Goal: Task Accomplishment & Management: Complete application form

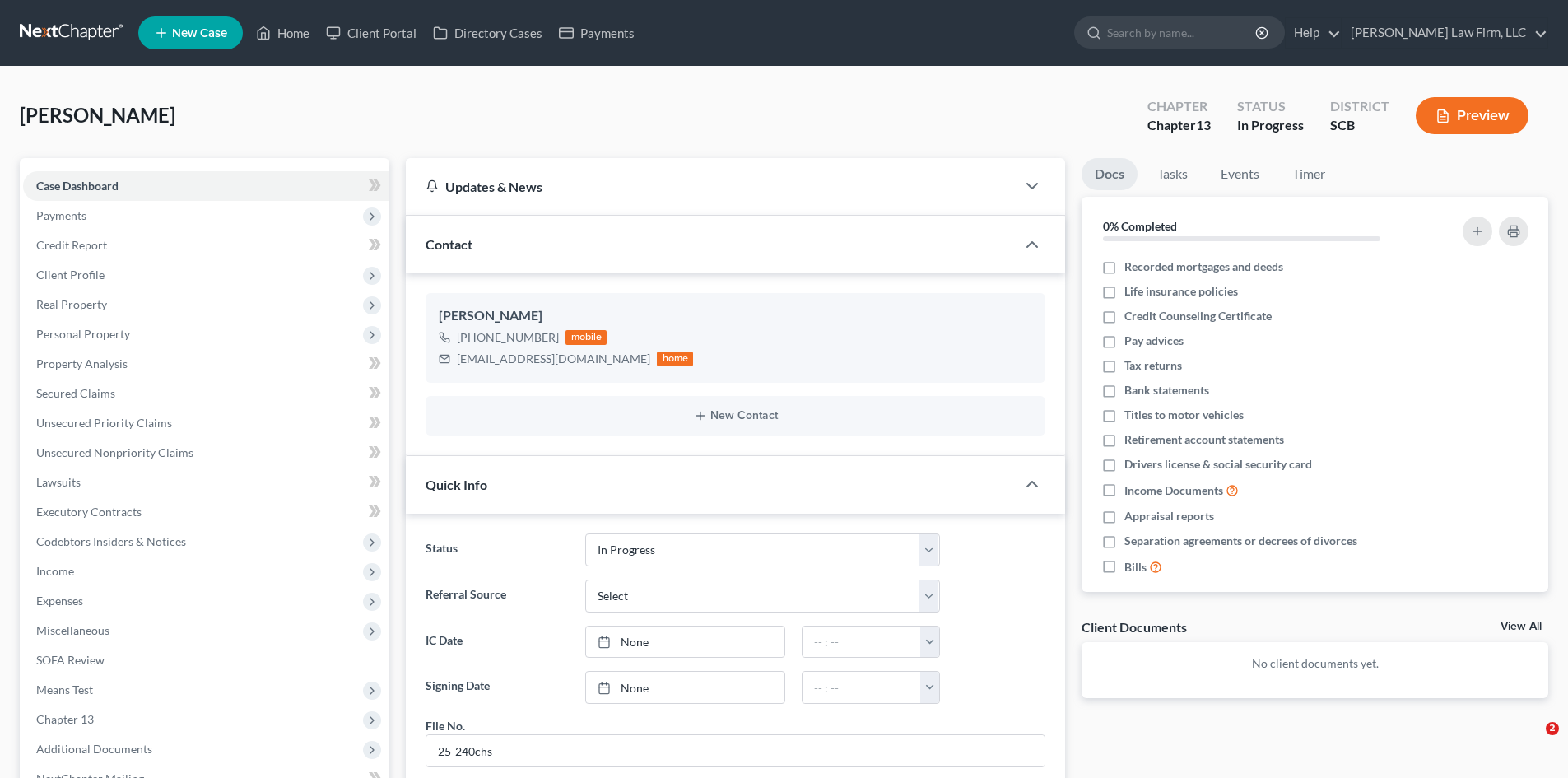
select select "3"
select select "0"
click at [456, 362] on div "[EMAIL_ADDRESS][DOMAIN_NAME] home" at bounding box center [566, 359] width 255 height 21
drag, startPoint x: 457, startPoint y: 359, endPoint x: 561, endPoint y: 361, distance: 104.0
click at [561, 361] on div "[EMAIL_ADDRESS][DOMAIN_NAME]" at bounding box center [553, 358] width 193 height 16
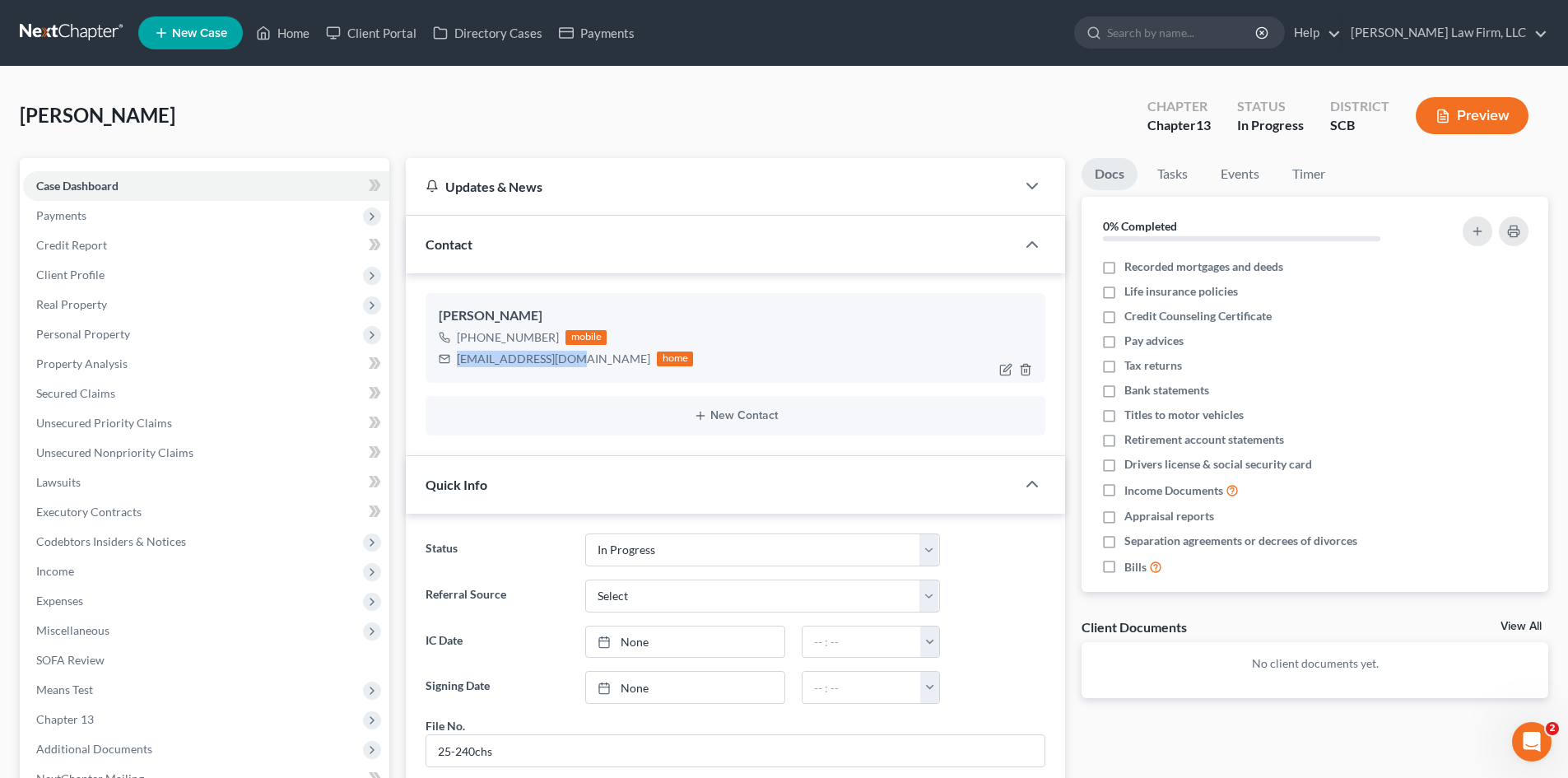
copy div "[EMAIL_ADDRESS][DOMAIN_NAME]"
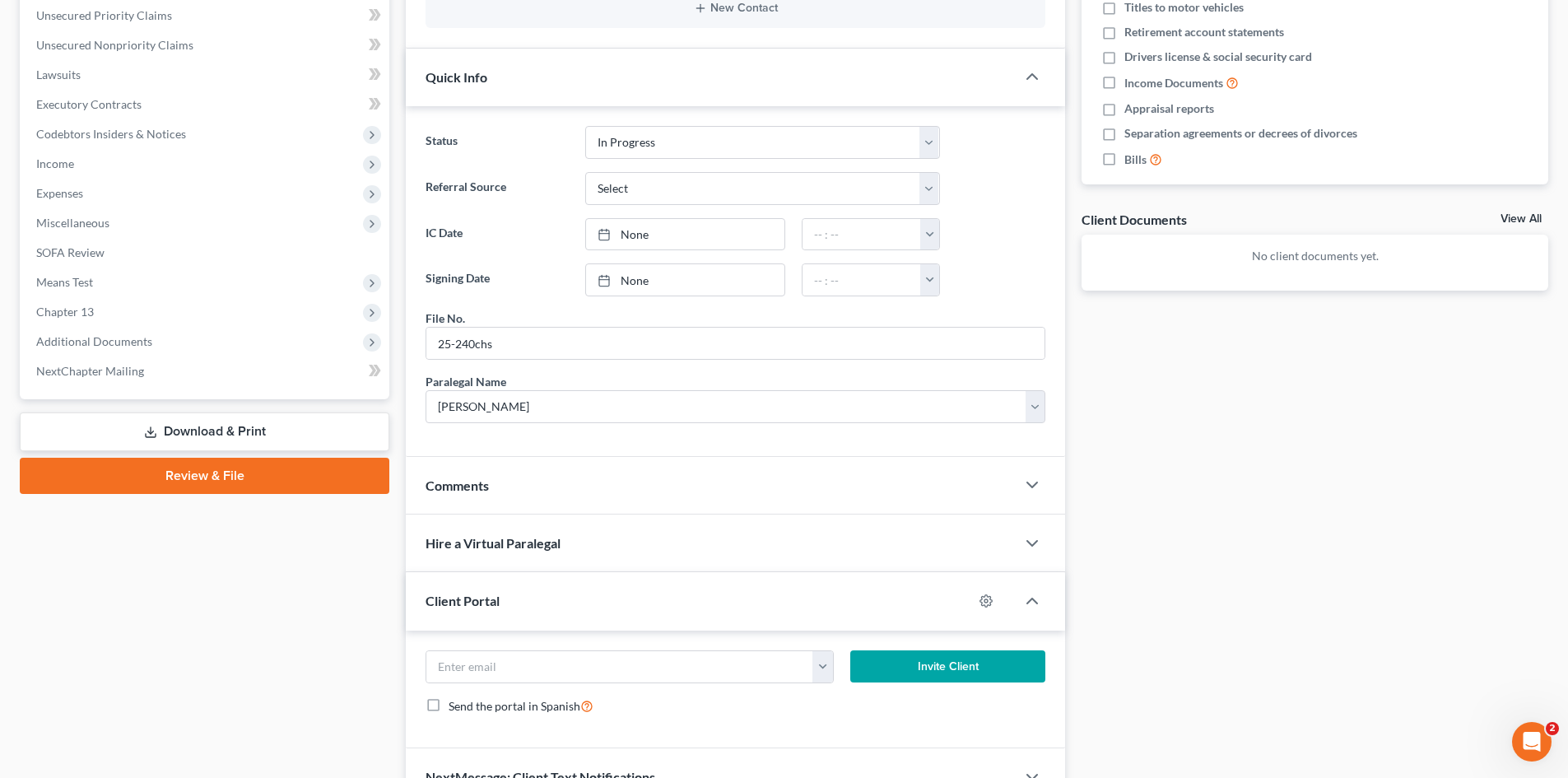
scroll to position [499, 0]
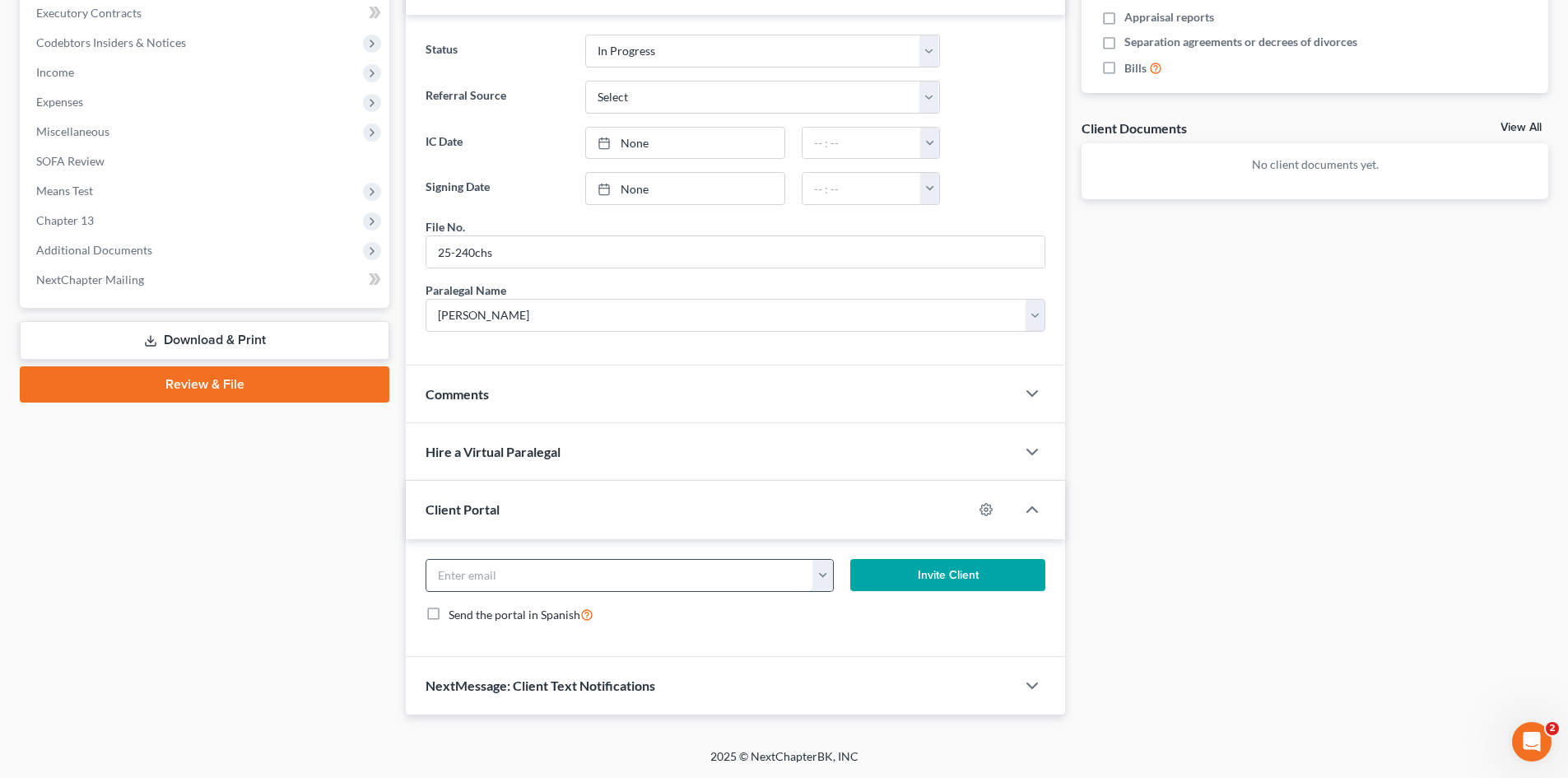
click at [723, 578] on input "email" at bounding box center [619, 575] width 387 height 32
paste input "[EMAIL_ADDRESS][DOMAIN_NAME]"
type input "[EMAIL_ADDRESS][DOMAIN_NAME]"
click at [895, 572] on button "Invite Client" at bounding box center [948, 575] width 196 height 33
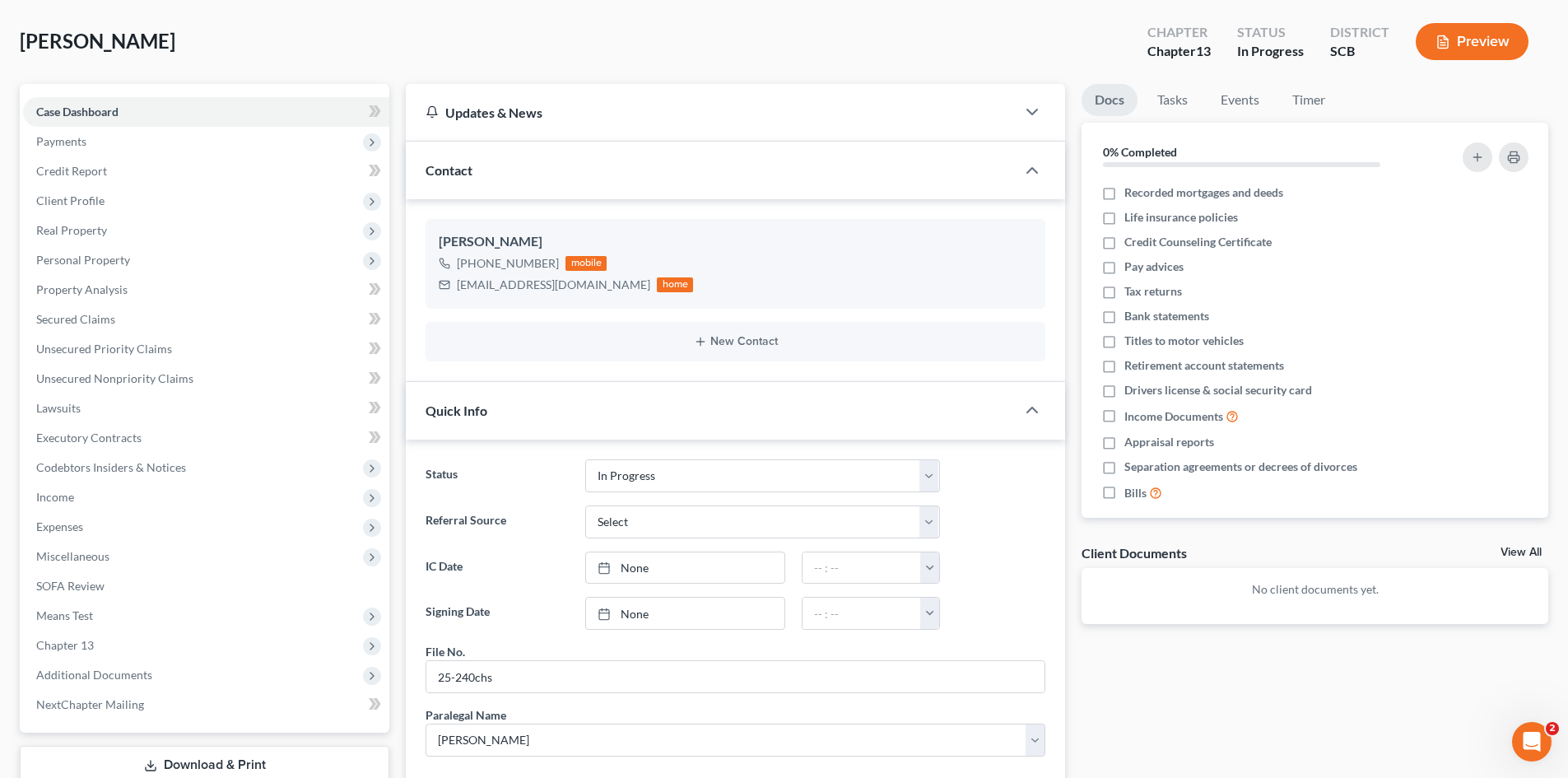
scroll to position [0, 0]
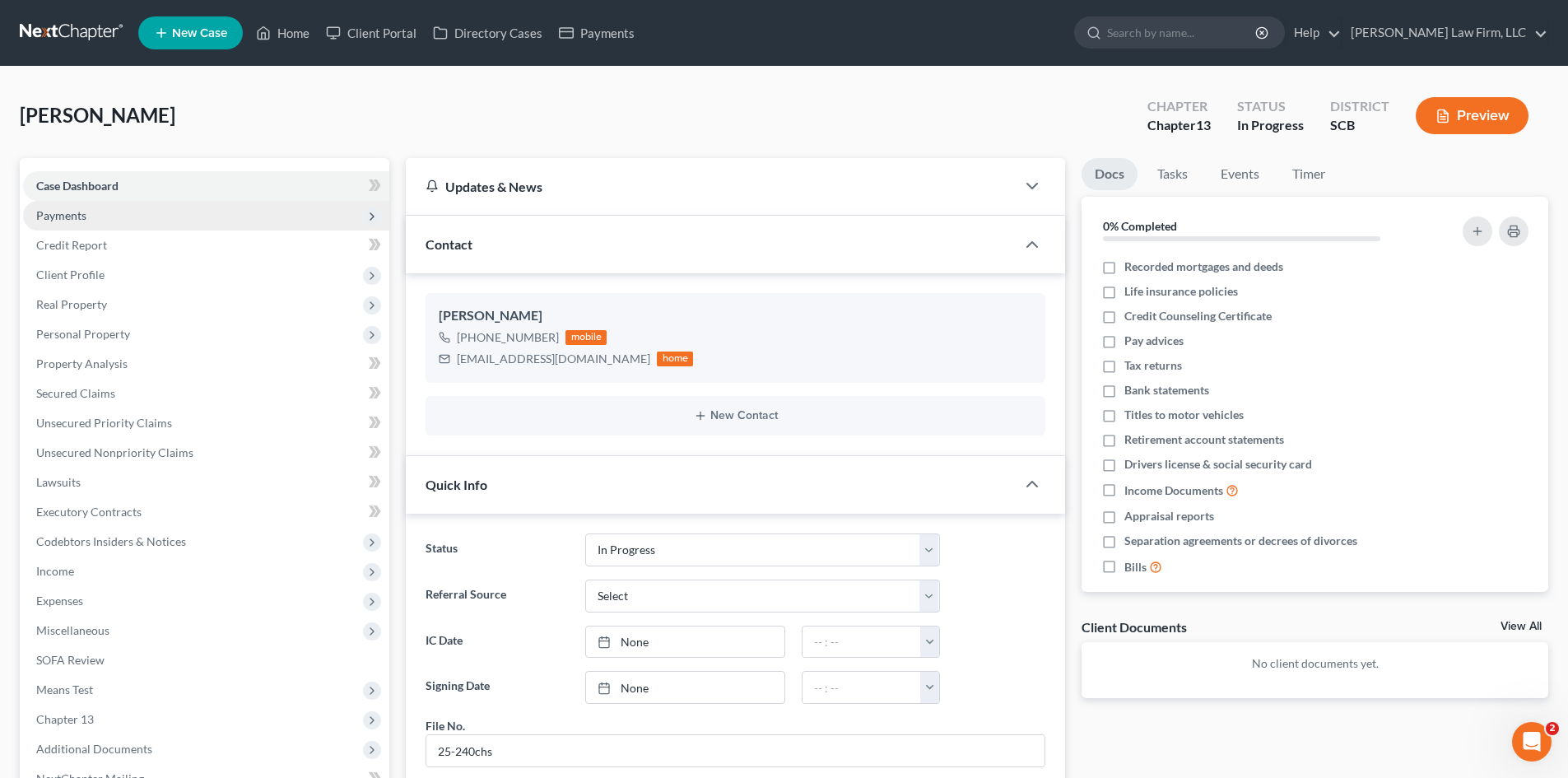
click at [56, 215] on span "Payments" at bounding box center [61, 215] width 50 height 14
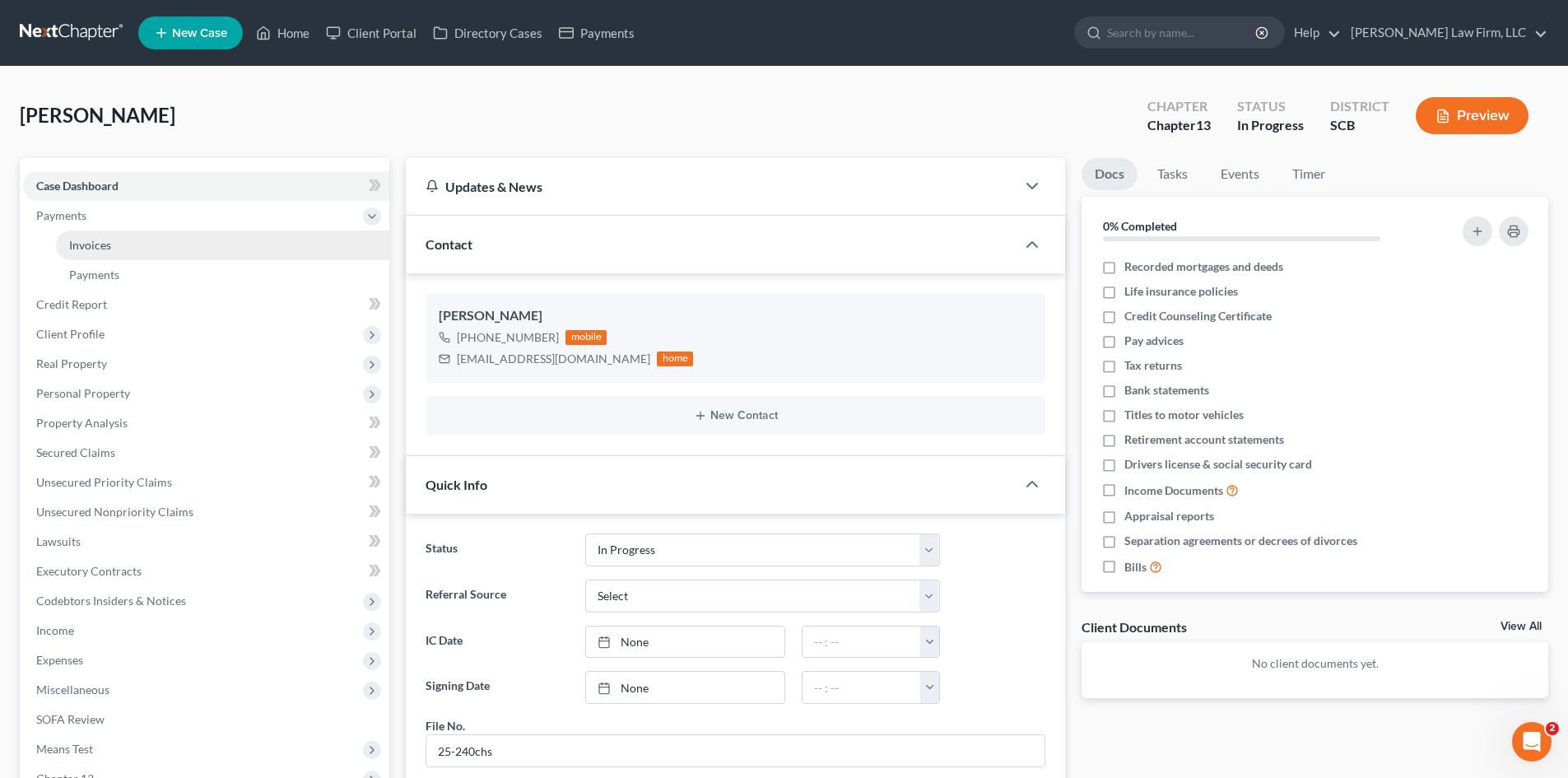
click at [71, 249] on span "Invoices" at bounding box center [90, 244] width 42 height 14
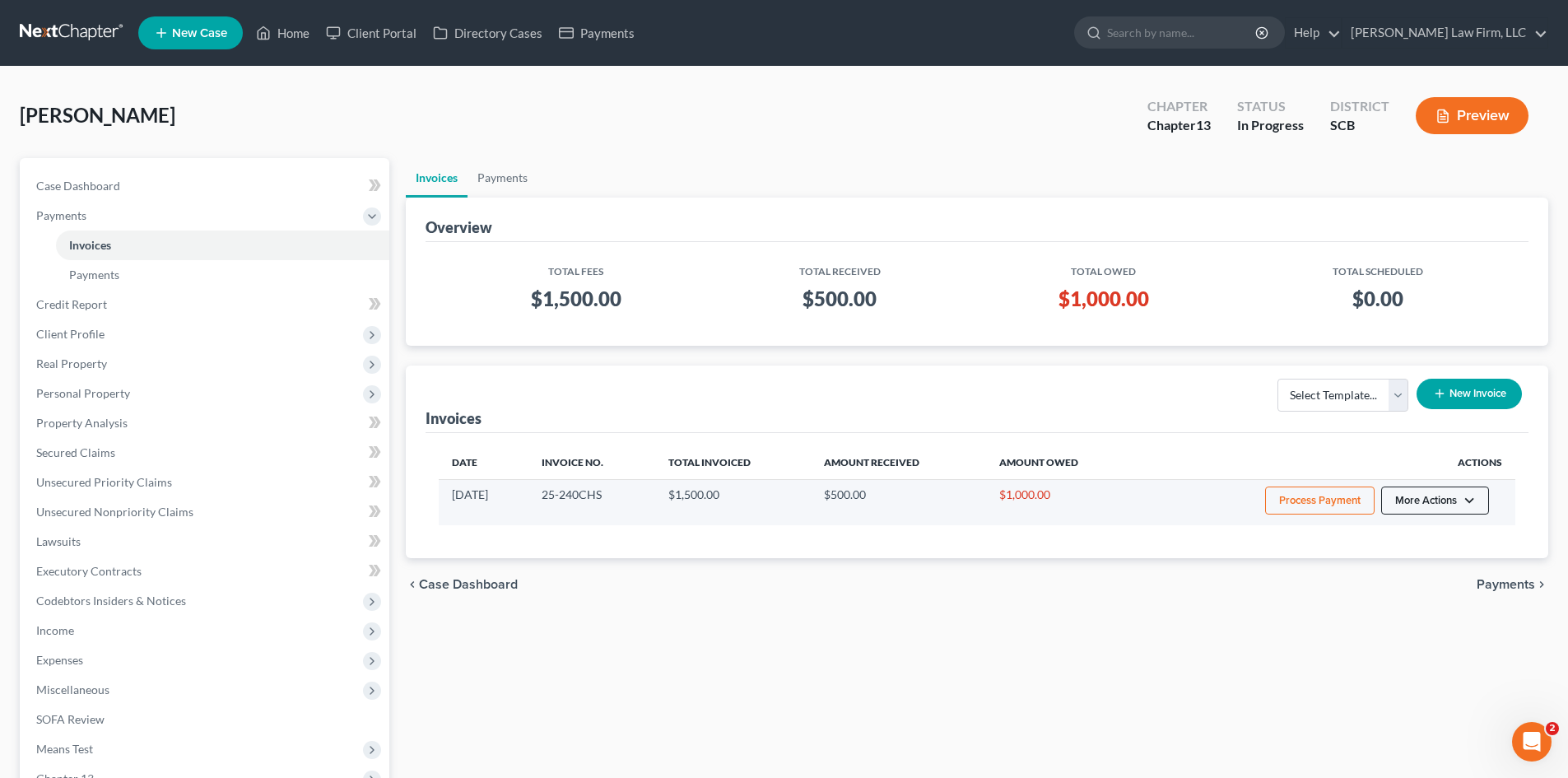
click at [1448, 493] on button "More Actions" at bounding box center [1435, 500] width 108 height 28
click at [1425, 542] on link "View/Edit" at bounding box center [1457, 534] width 192 height 28
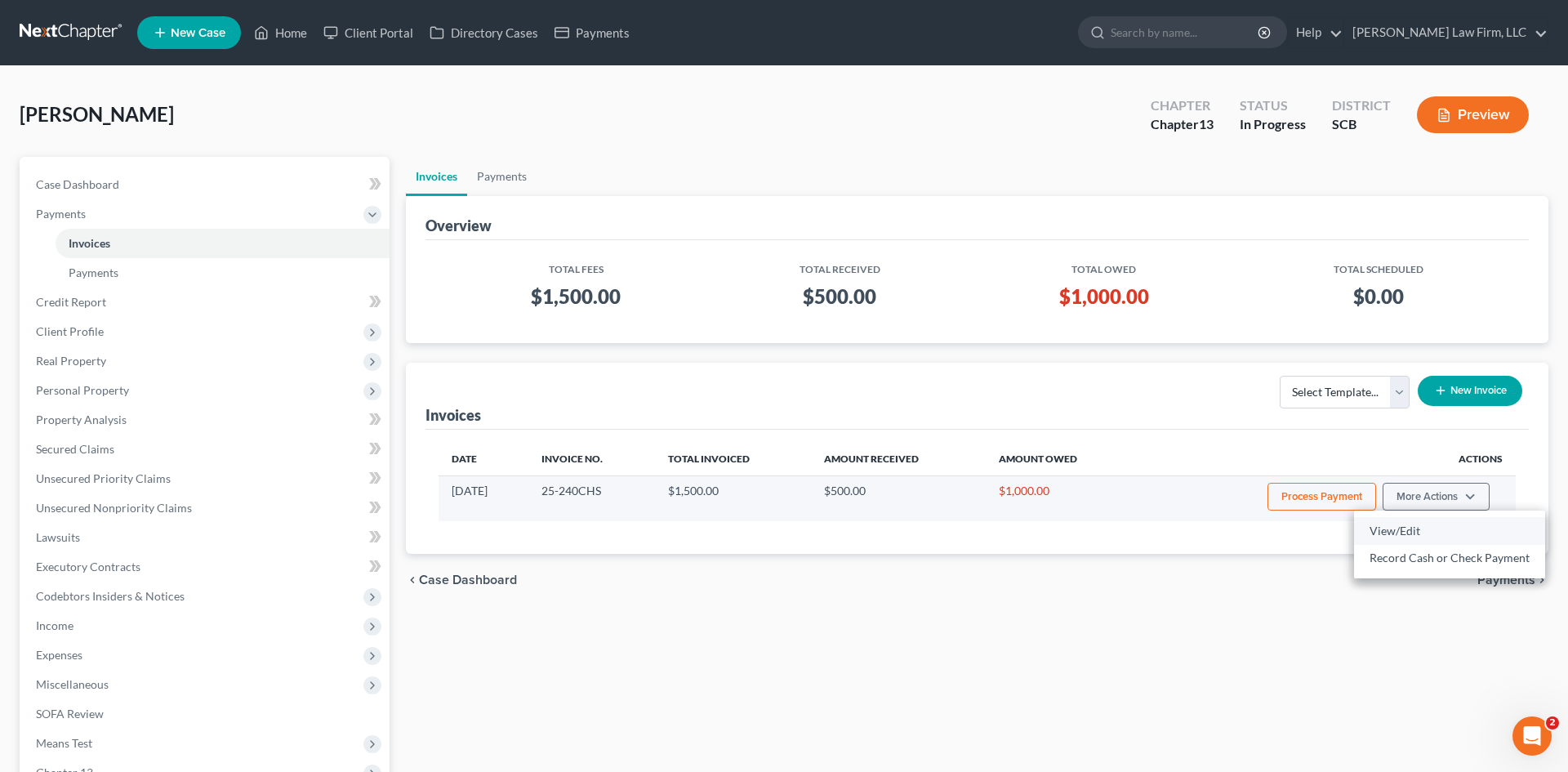
select select "1"
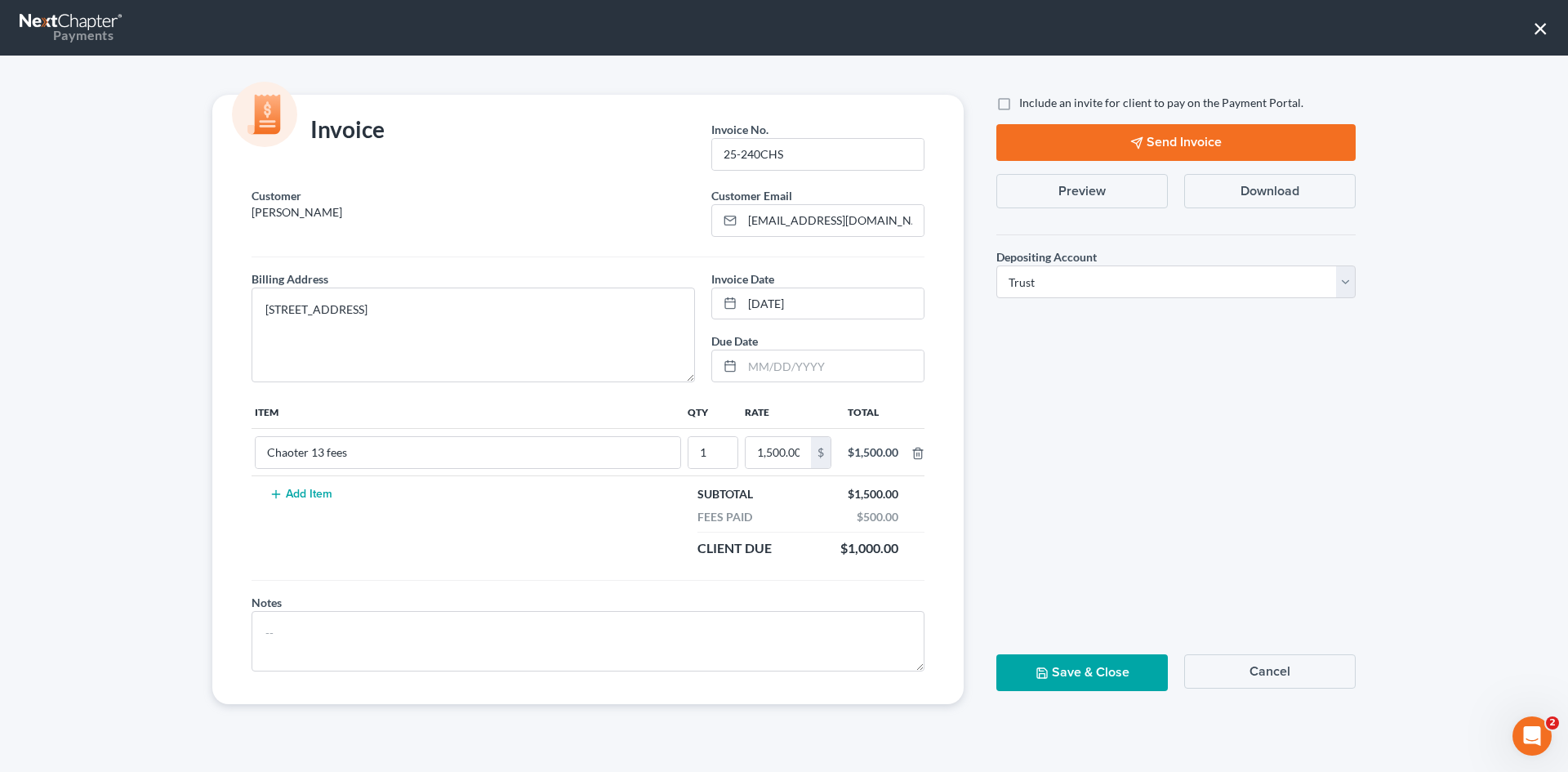
click at [1019, 104] on label "Include an invite for client to pay on the Payment Portal." at bounding box center [1161, 103] width 284 height 16
click at [1026, 104] on input "Include an invite for client to pay on the Payment Portal." at bounding box center [1030, 100] width 10 height 10
checkbox input "true"
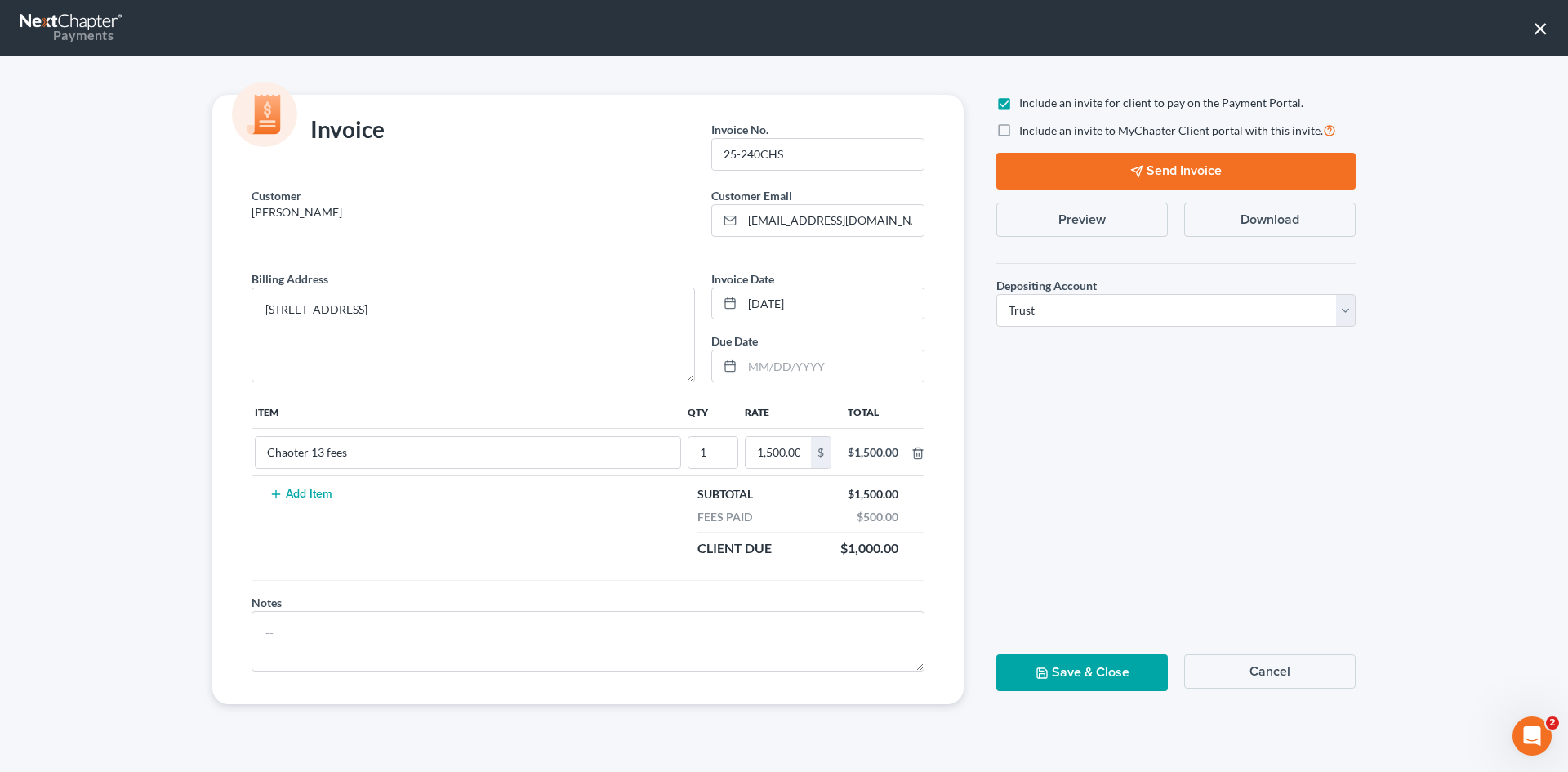
click at [1069, 167] on button "Send Invoice" at bounding box center [1176, 171] width 359 height 37
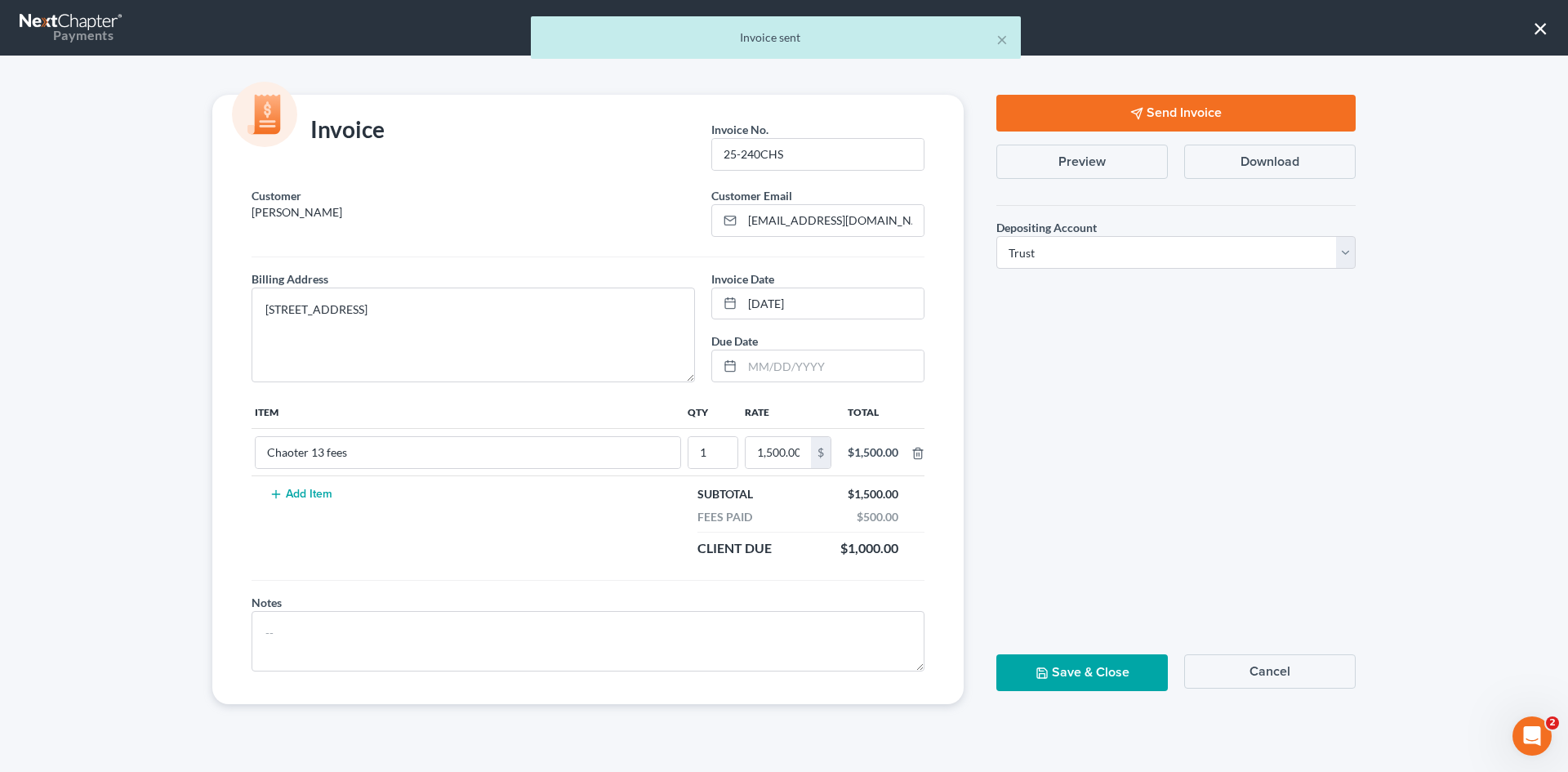
click at [1092, 687] on div "Save & Close Cancel" at bounding box center [1176, 679] width 376 height 49
drag, startPoint x: 1093, startPoint y: 676, endPoint x: 1102, endPoint y: 672, distance: 9.8
click at [1102, 672] on button "Save & Close" at bounding box center [1082, 672] width 172 height 37
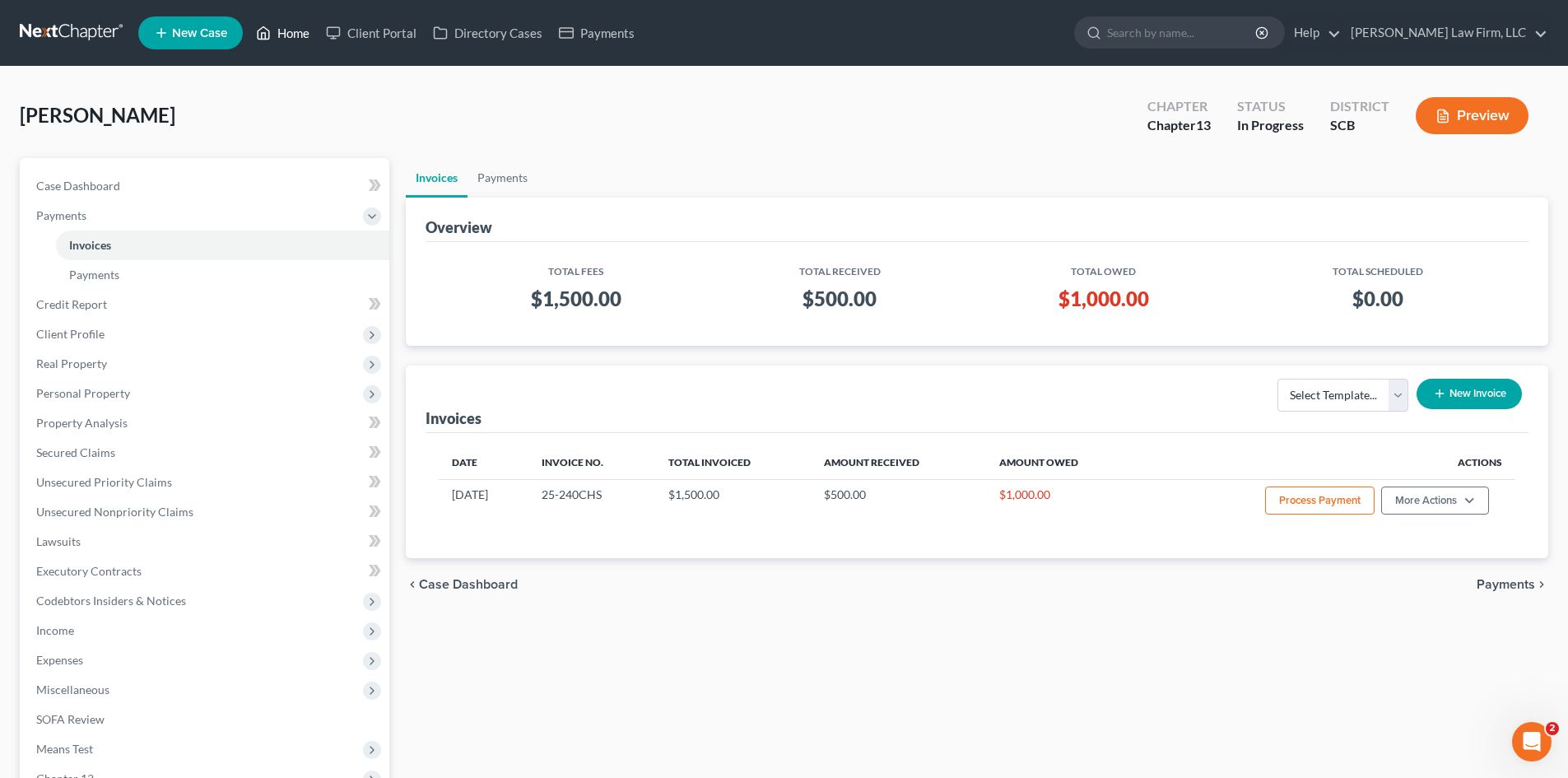
click at [297, 29] on link "Home" at bounding box center [282, 33] width 70 height 30
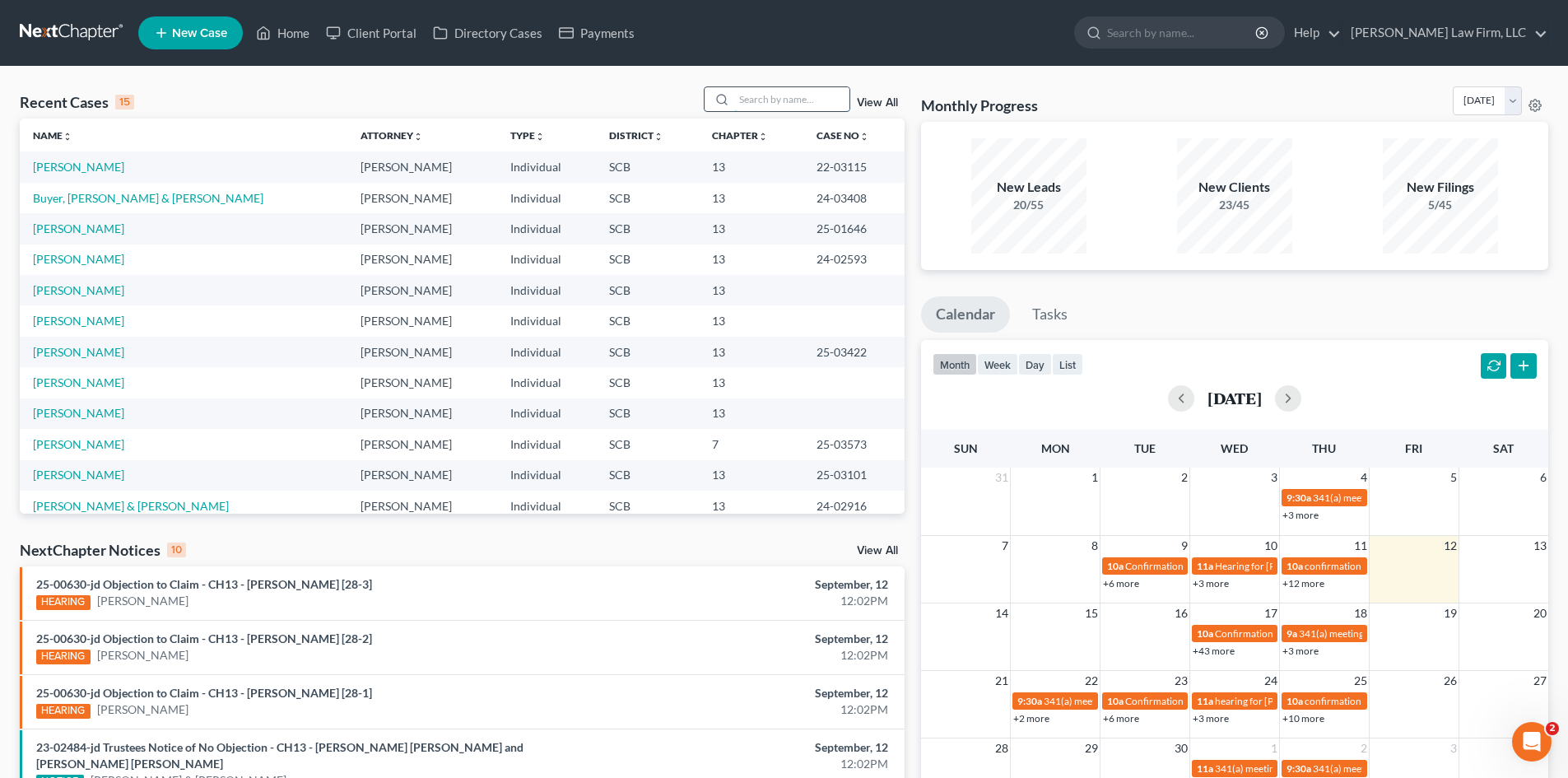
click at [795, 103] on input "search" at bounding box center [792, 99] width 115 height 24
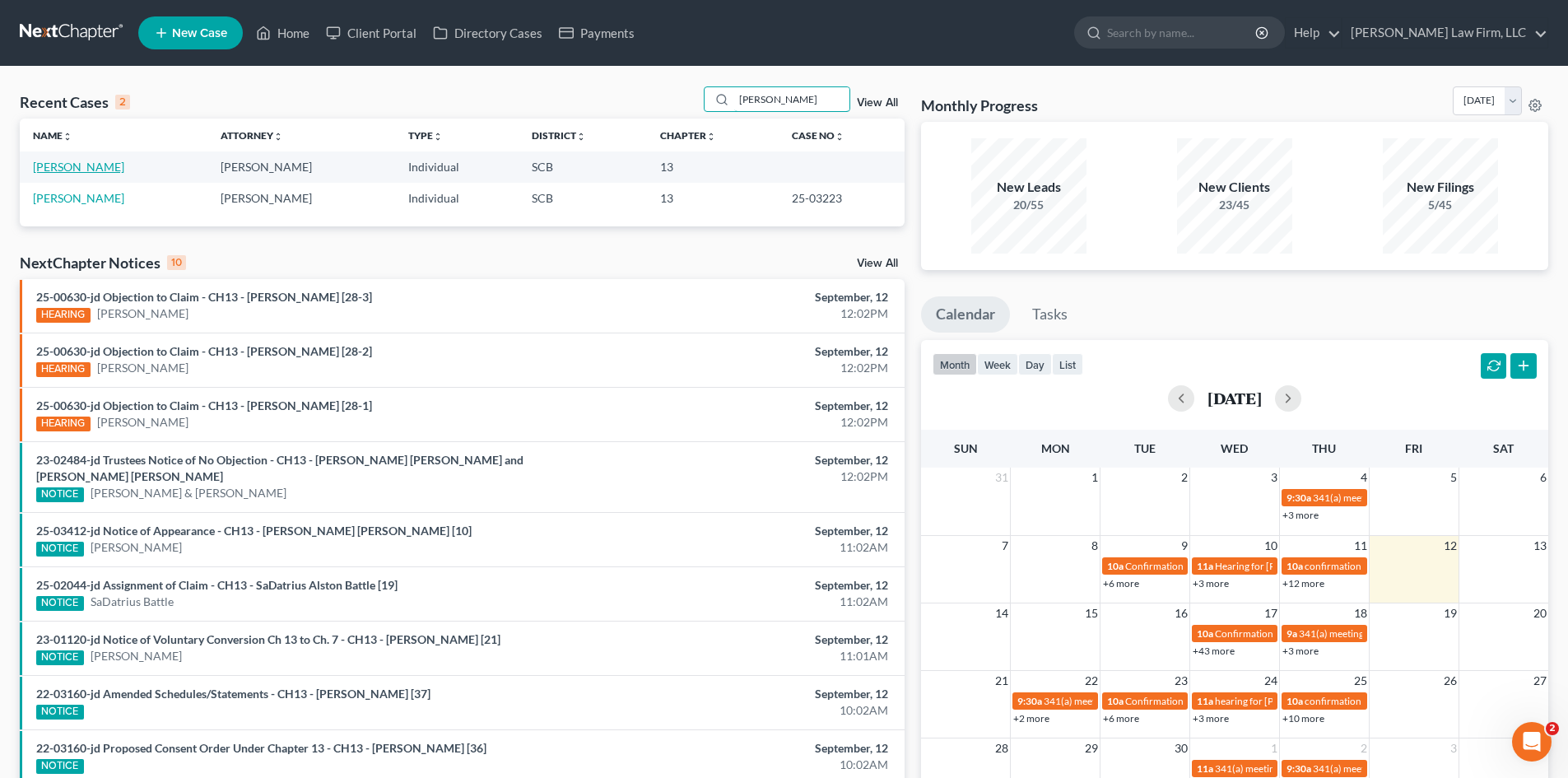
type input "[PERSON_NAME]"
click at [89, 166] on link "[PERSON_NAME]" at bounding box center [78, 167] width 91 height 14
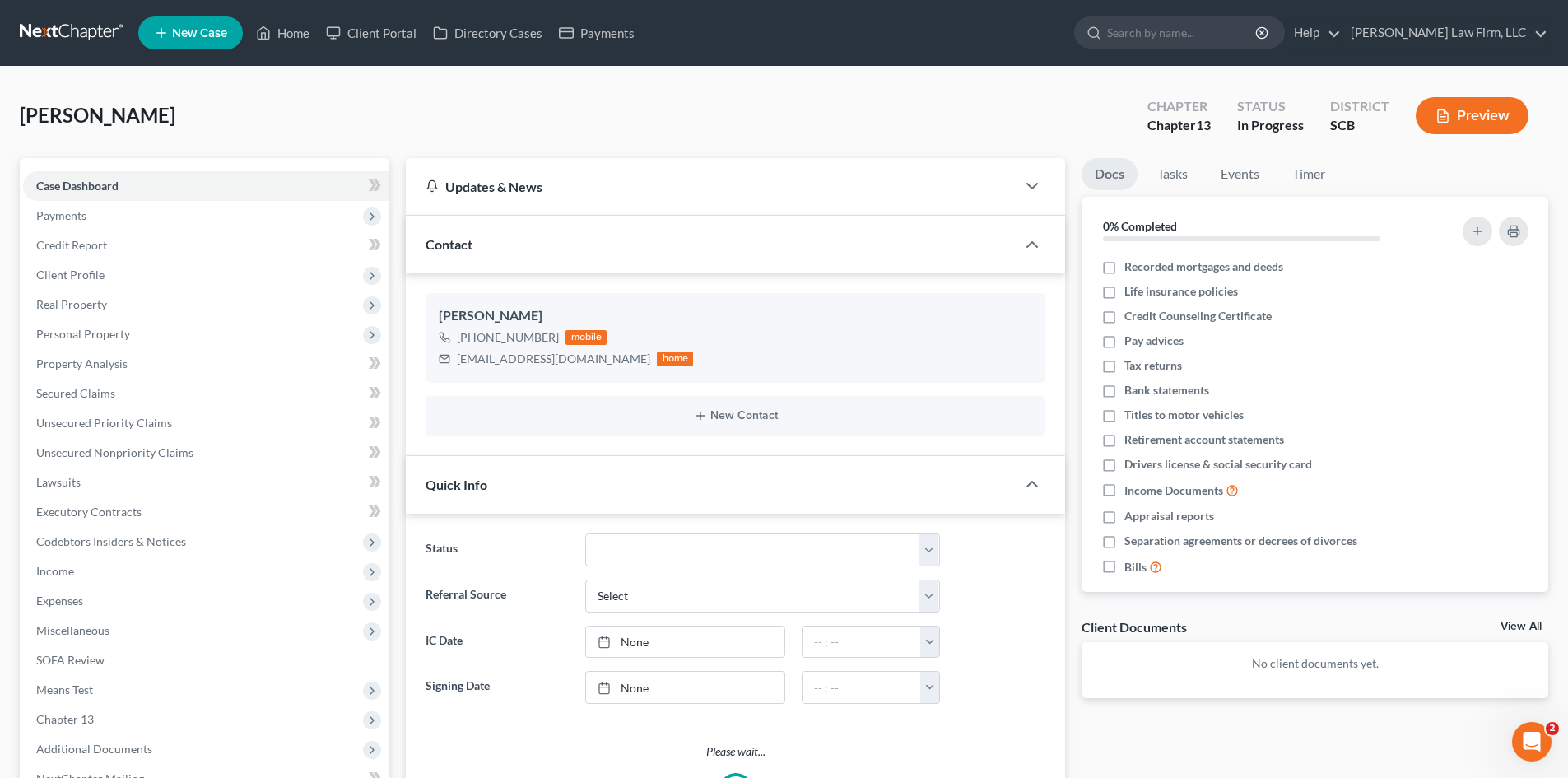
select select "0"
drag, startPoint x: 458, startPoint y: 362, endPoint x: 623, endPoint y: 372, distance: 165.3
click at [619, 368] on div "[EMAIL_ADDRESS][DOMAIN_NAME] home" at bounding box center [566, 359] width 255 height 21
copy div "[EMAIL_ADDRESS][DOMAIN_NAME]"
click at [297, 39] on link "Home" at bounding box center [282, 33] width 70 height 30
